Goal: Go to known website: Access a specific website the user already knows

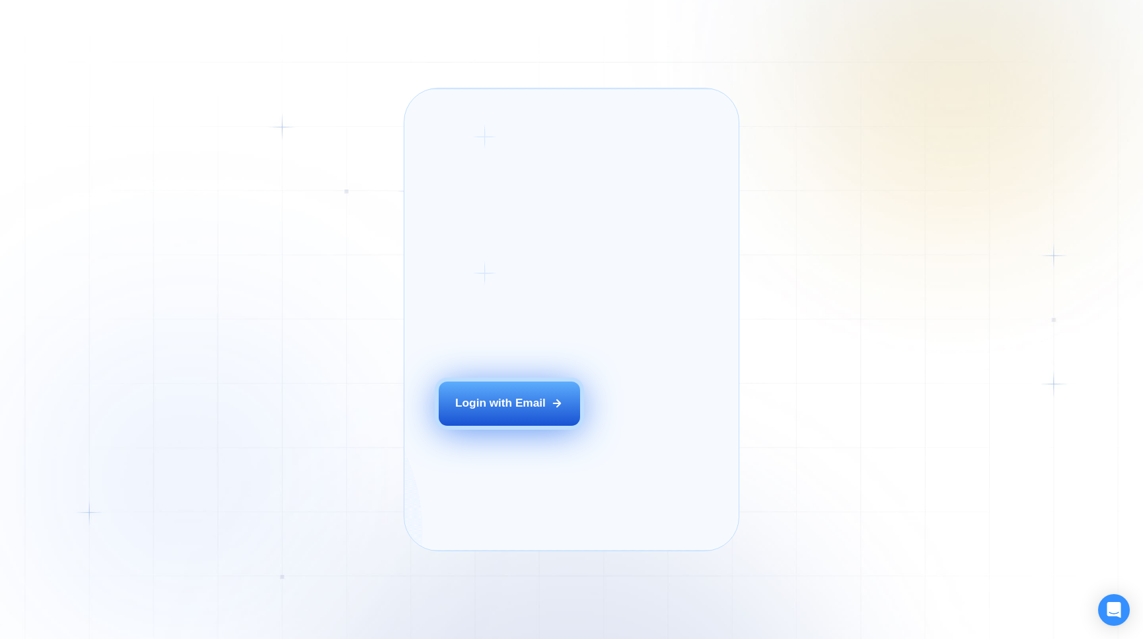
click at [473, 411] on div "Login with Email" at bounding box center [500, 404] width 90 height 16
